Goal: Check status: Check status

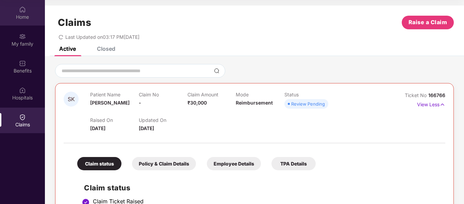
click at [28, 15] on div "Home" at bounding box center [22, 17] width 45 height 7
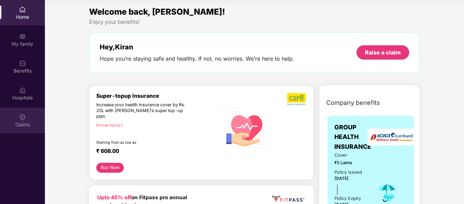
click at [21, 115] on img at bounding box center [22, 117] width 7 height 7
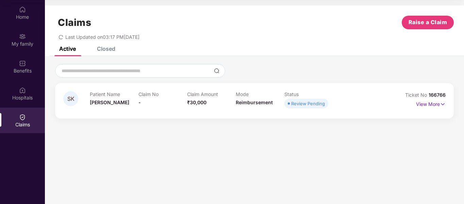
click at [308, 103] on div "Review Pending" at bounding box center [308, 103] width 34 height 7
drag, startPoint x: 429, startPoint y: 103, endPoint x: 424, endPoint y: 103, distance: 4.5
click at [428, 103] on p "View More" at bounding box center [431, 103] width 30 height 9
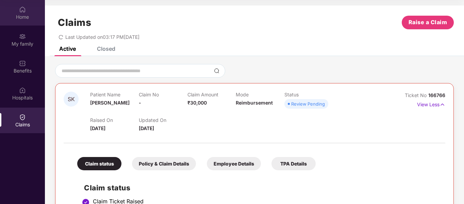
click at [25, 11] on img at bounding box center [22, 9] width 7 height 7
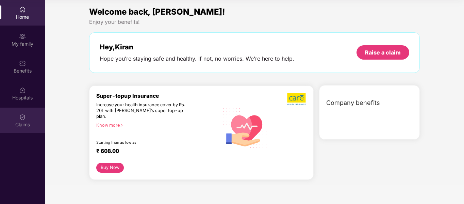
click at [28, 117] on div "Claims" at bounding box center [22, 121] width 45 height 26
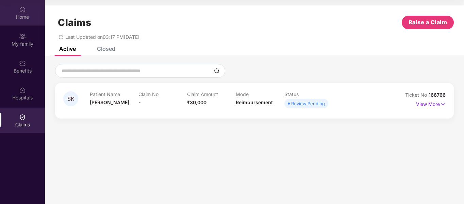
click at [21, 15] on div "Home" at bounding box center [22, 17] width 45 height 7
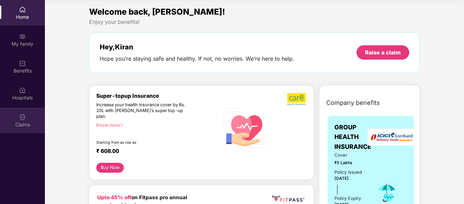
click at [22, 118] on img at bounding box center [22, 117] width 7 height 7
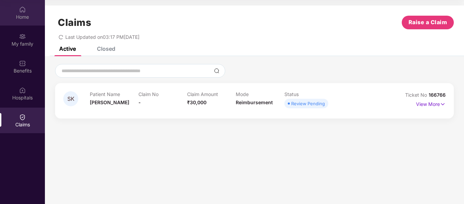
click at [28, 15] on div "Home" at bounding box center [22, 17] width 45 height 7
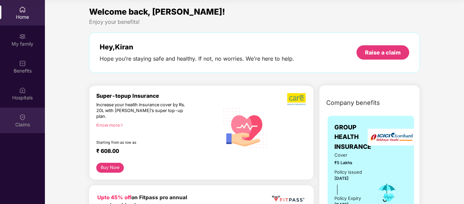
click at [24, 119] on img at bounding box center [22, 117] width 7 height 7
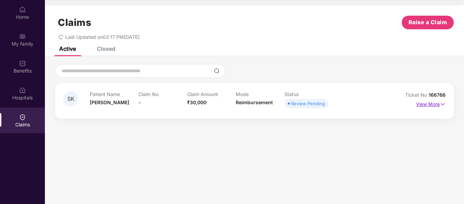
click at [444, 104] on img at bounding box center [443, 103] width 6 height 7
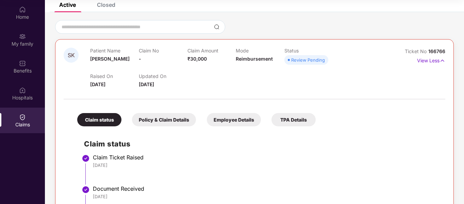
scroll to position [91, 0]
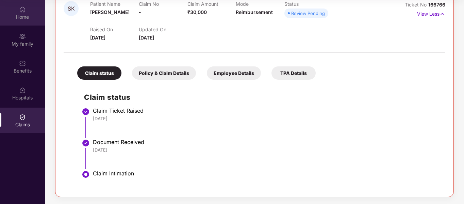
click at [23, 12] on img at bounding box center [22, 9] width 7 height 7
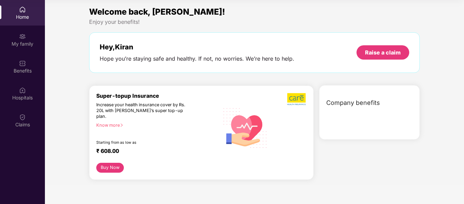
scroll to position [0, 0]
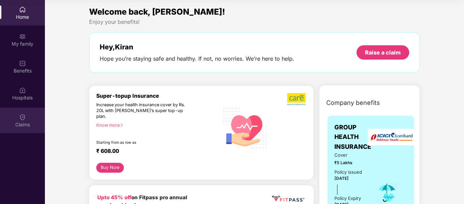
click at [23, 119] on img at bounding box center [22, 117] width 7 height 7
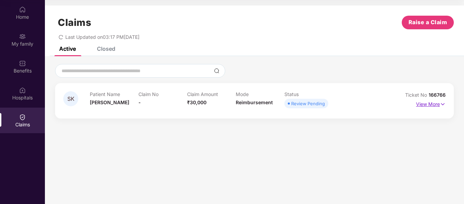
click at [445, 106] on img at bounding box center [443, 103] width 6 height 7
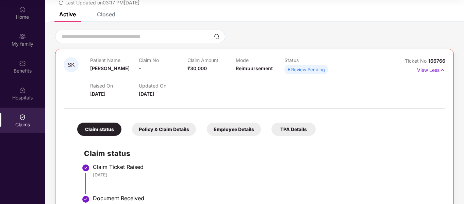
scroll to position [91, 0]
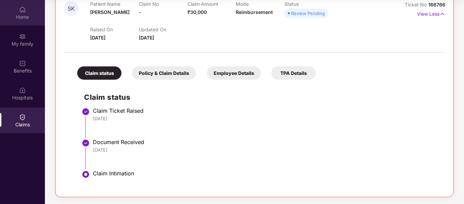
click at [22, 11] on img at bounding box center [22, 9] width 7 height 7
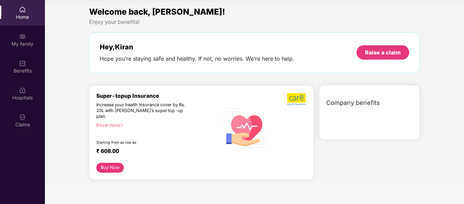
scroll to position [0, 0]
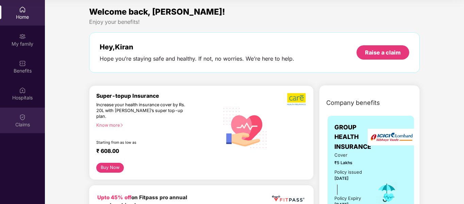
click at [22, 121] on div "Claims" at bounding box center [22, 124] width 45 height 7
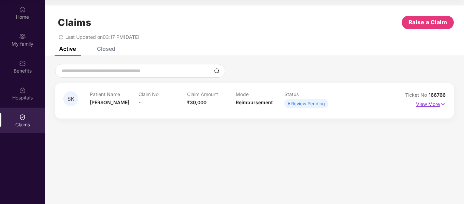
click at [441, 104] on img at bounding box center [443, 103] width 6 height 7
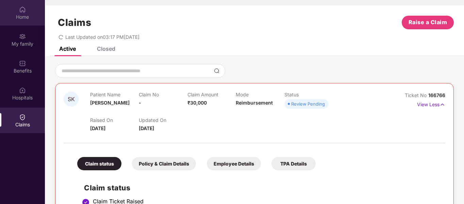
click at [26, 14] on div "Home" at bounding box center [22, 17] width 45 height 7
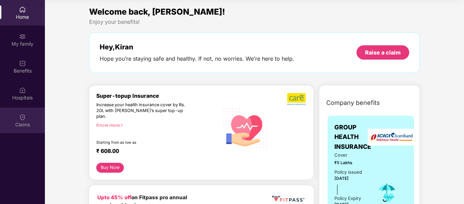
click at [23, 120] on img at bounding box center [22, 117] width 7 height 7
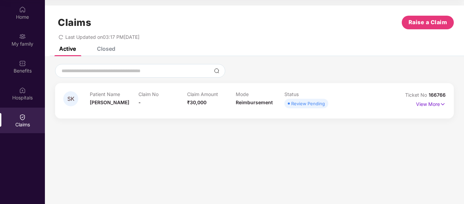
click at [320, 104] on div "Review Pending" at bounding box center [308, 103] width 34 height 7
click at [444, 104] on img at bounding box center [443, 103] width 6 height 7
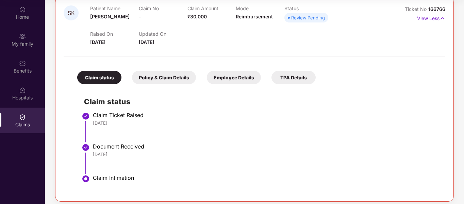
scroll to position [91, 0]
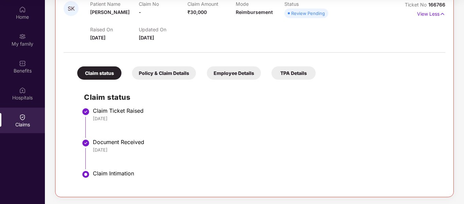
click at [147, 73] on div "Policy & Claim Details" at bounding box center [164, 72] width 64 height 13
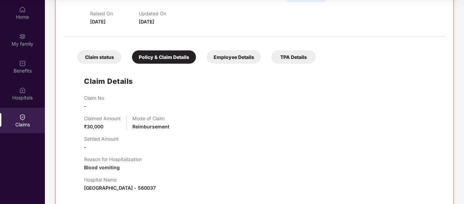
scroll to position [0, 0]
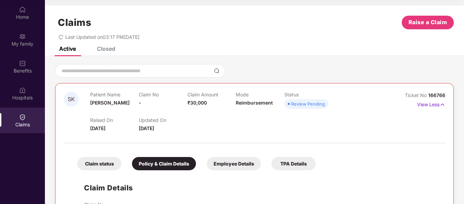
click at [229, 161] on div "Employee Details" at bounding box center [234, 163] width 54 height 13
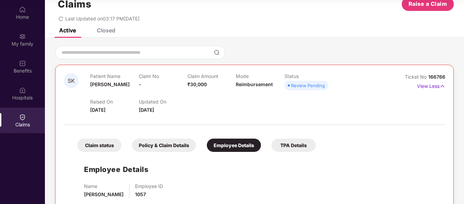
scroll to position [33, 0]
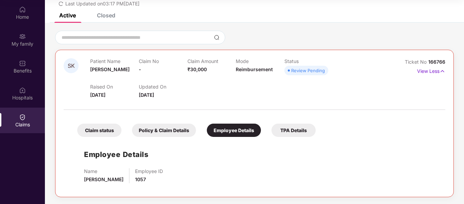
click at [286, 127] on div "TPA Details" at bounding box center [294, 130] width 44 height 13
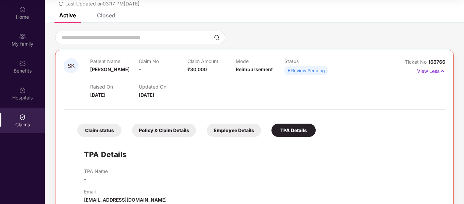
scroll to position [48, 0]
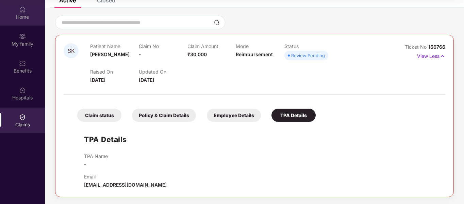
click at [23, 14] on div "Home" at bounding box center [22, 17] width 45 height 7
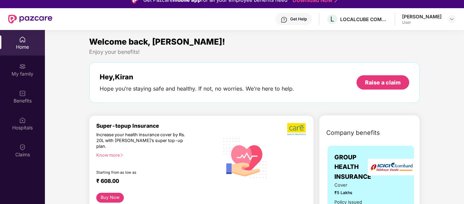
scroll to position [0, 0]
